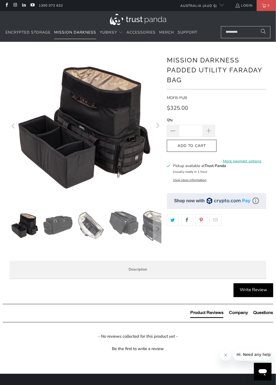
click at [72, 33] on span "Mission Darkness" at bounding box center [75, 32] width 42 height 5
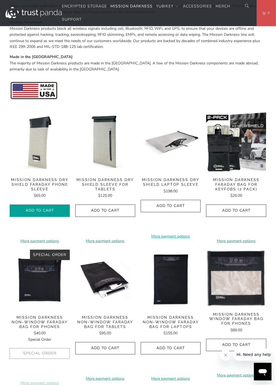
scroll to position [207, 0]
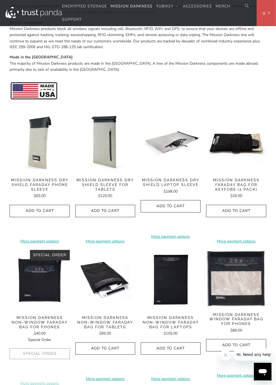
click at [226, 159] on img at bounding box center [236, 142] width 60 height 60
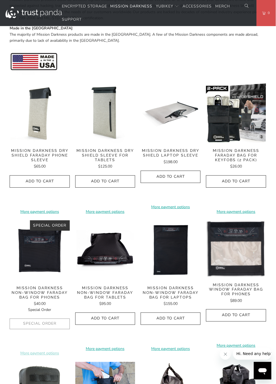
scroll to position [234, 0]
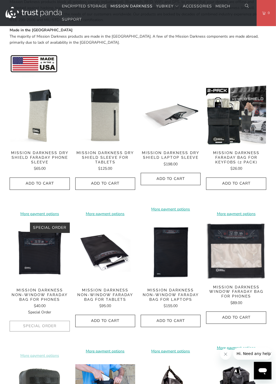
click at [104, 134] on img at bounding box center [105, 116] width 60 height 60
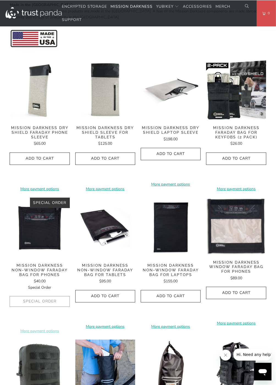
scroll to position [265, 0]
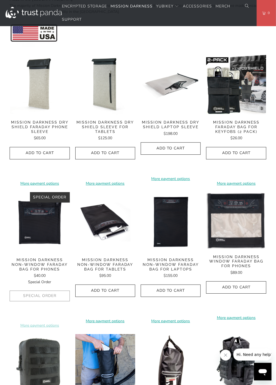
click at [34, 98] on img at bounding box center [40, 84] width 60 height 60
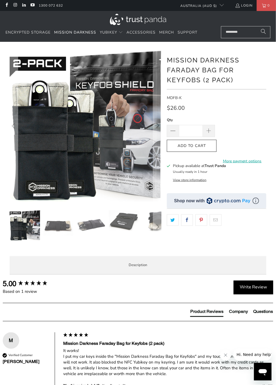
click at [60, 230] on img at bounding box center [58, 225] width 30 height 30
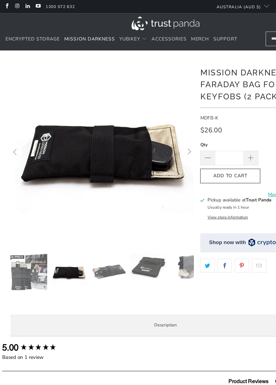
click at [89, 226] on img at bounding box center [91, 225] width 30 height 30
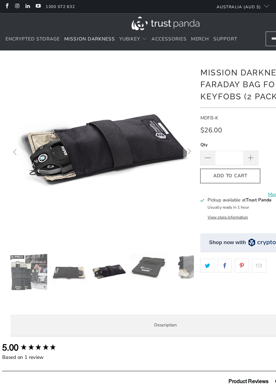
click at [121, 223] on div at bounding box center [86, 153] width 152 height 206
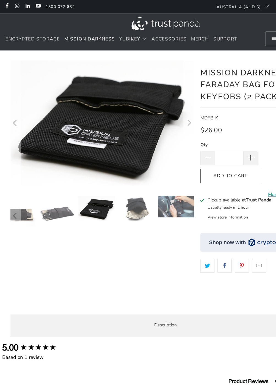
click at [143, 174] on img at bounding box center [147, 171] width 30 height 18
click at [139, 170] on div at bounding box center [86, 178] width 152 height 33
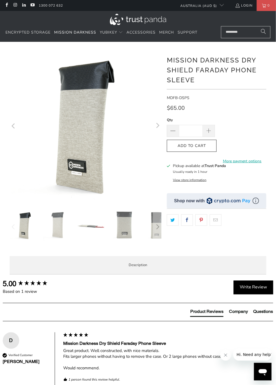
click at [59, 226] on img at bounding box center [58, 225] width 30 height 30
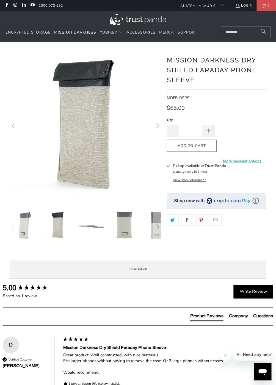
click at [92, 228] on img at bounding box center [91, 225] width 30 height 30
click at [96, 226] on img at bounding box center [91, 225] width 30 height 30
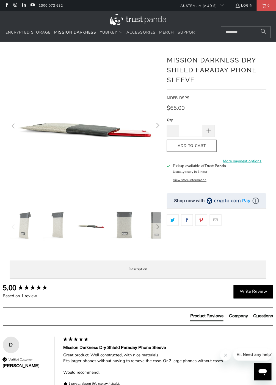
click at [126, 227] on img at bounding box center [124, 225] width 30 height 30
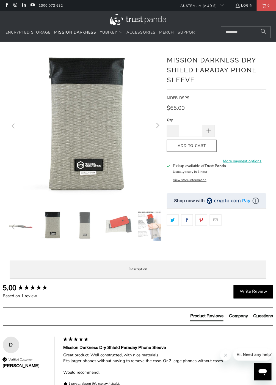
click at [121, 225] on img at bounding box center [118, 225] width 30 height 30
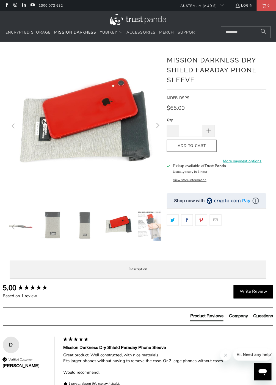
click at [142, 229] on img at bounding box center [152, 225] width 30 height 30
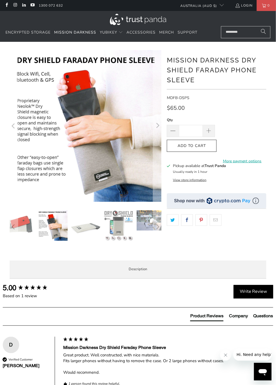
click at [118, 230] on img at bounding box center [118, 225] width 30 height 30
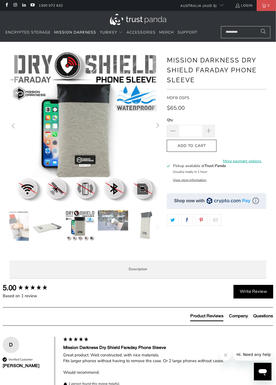
click at [117, 223] on div at bounding box center [86, 153] width 152 height 206
